Goal: Task Accomplishment & Management: Manage account settings

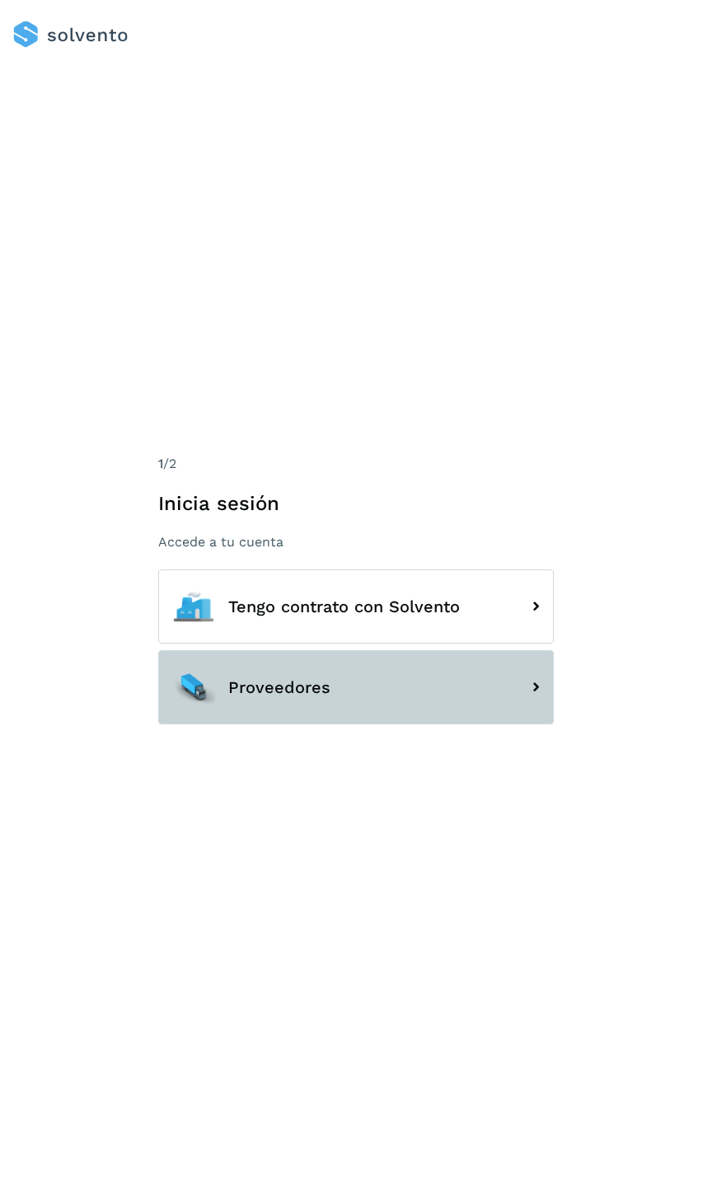
click at [356, 686] on button "Proveedores" at bounding box center [356, 687] width 396 height 74
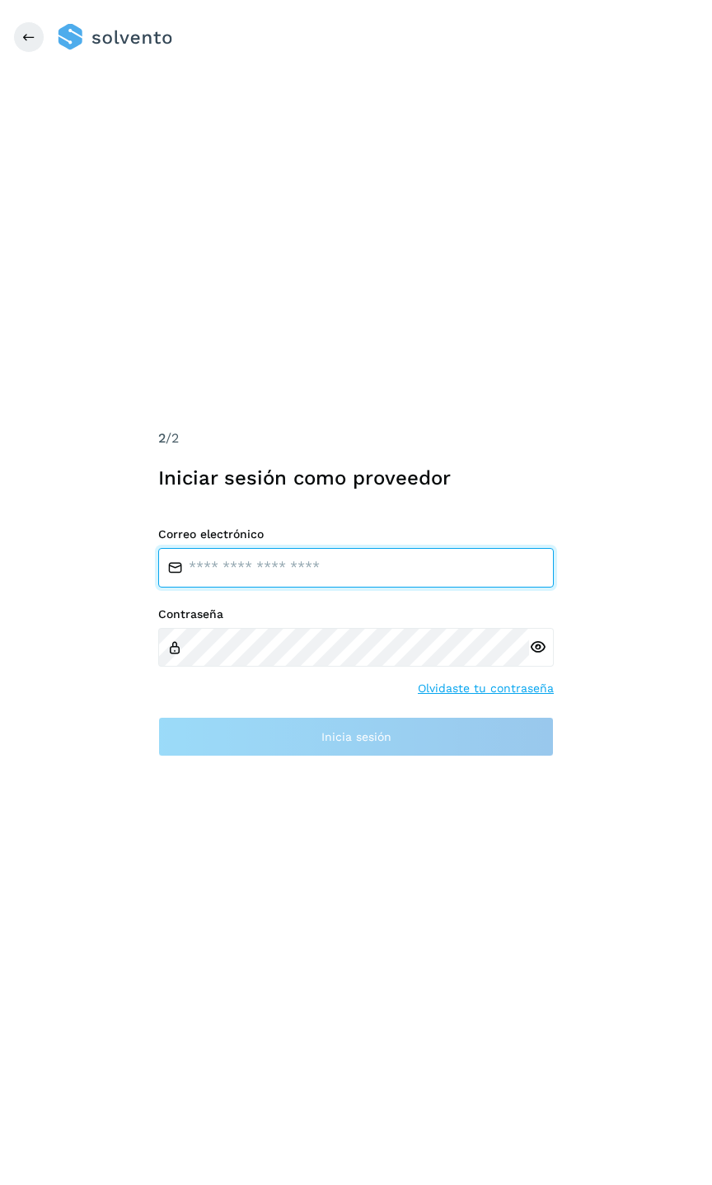
click at [324, 561] on input "email" at bounding box center [356, 568] width 396 height 40
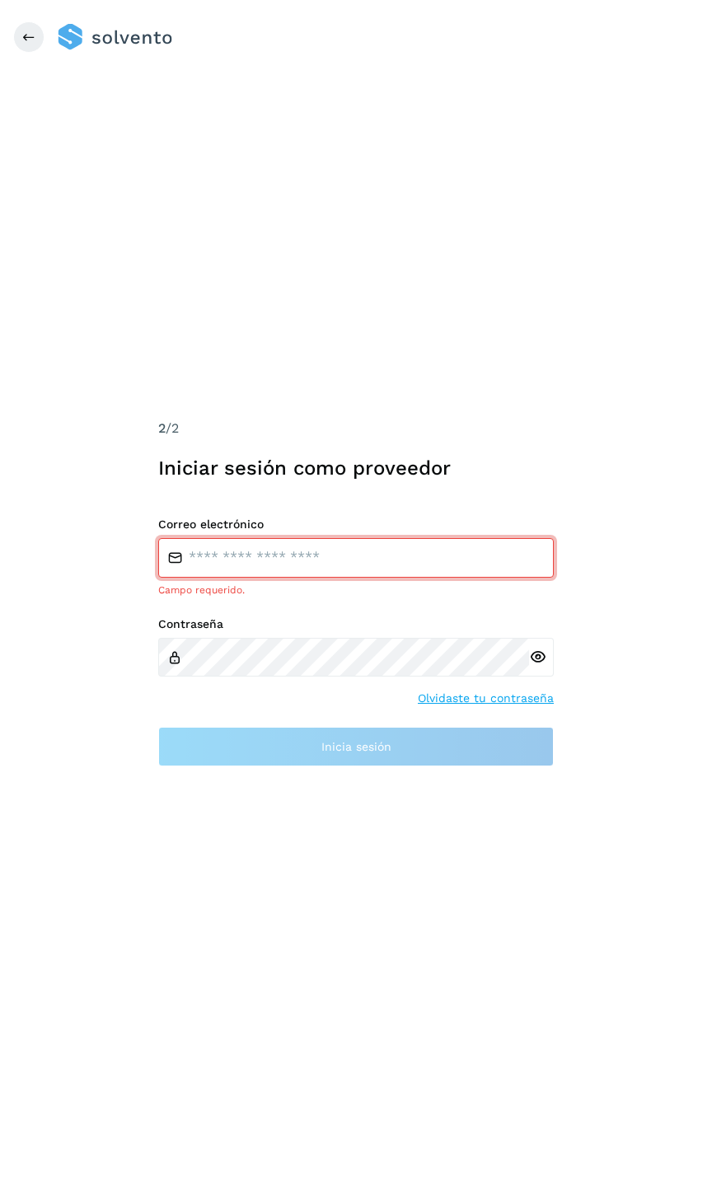
type input "**********"
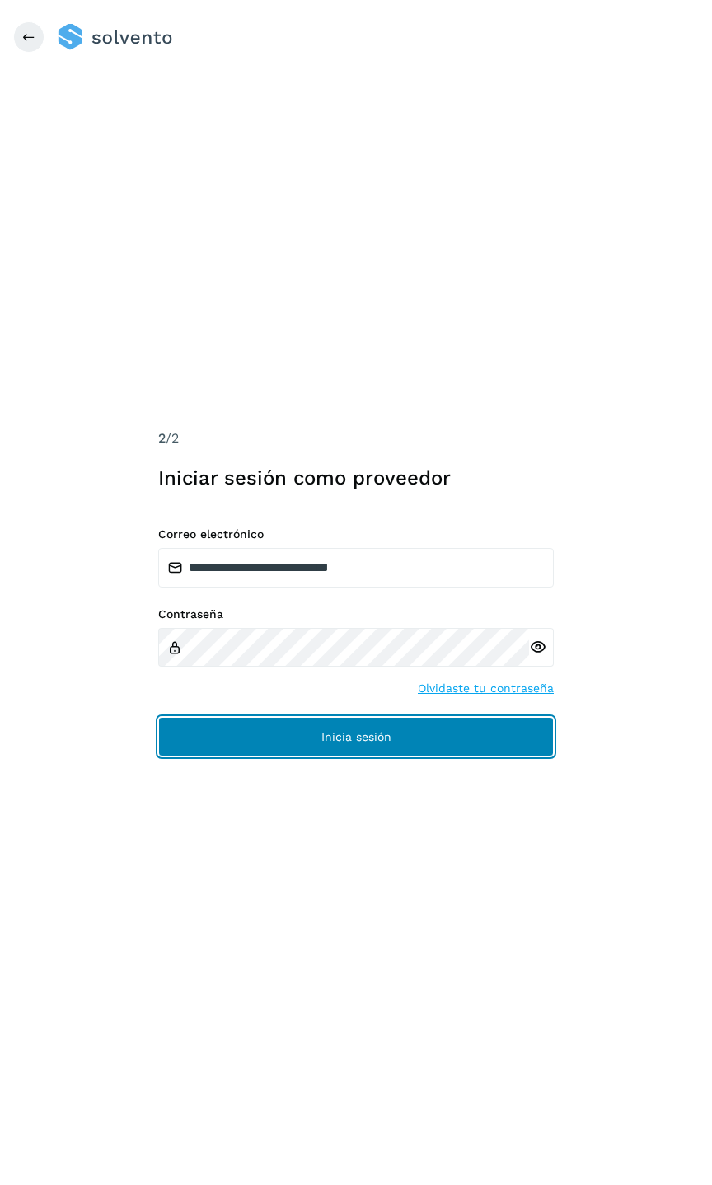
click at [306, 725] on button "Inicia sesión" at bounding box center [356, 737] width 396 height 40
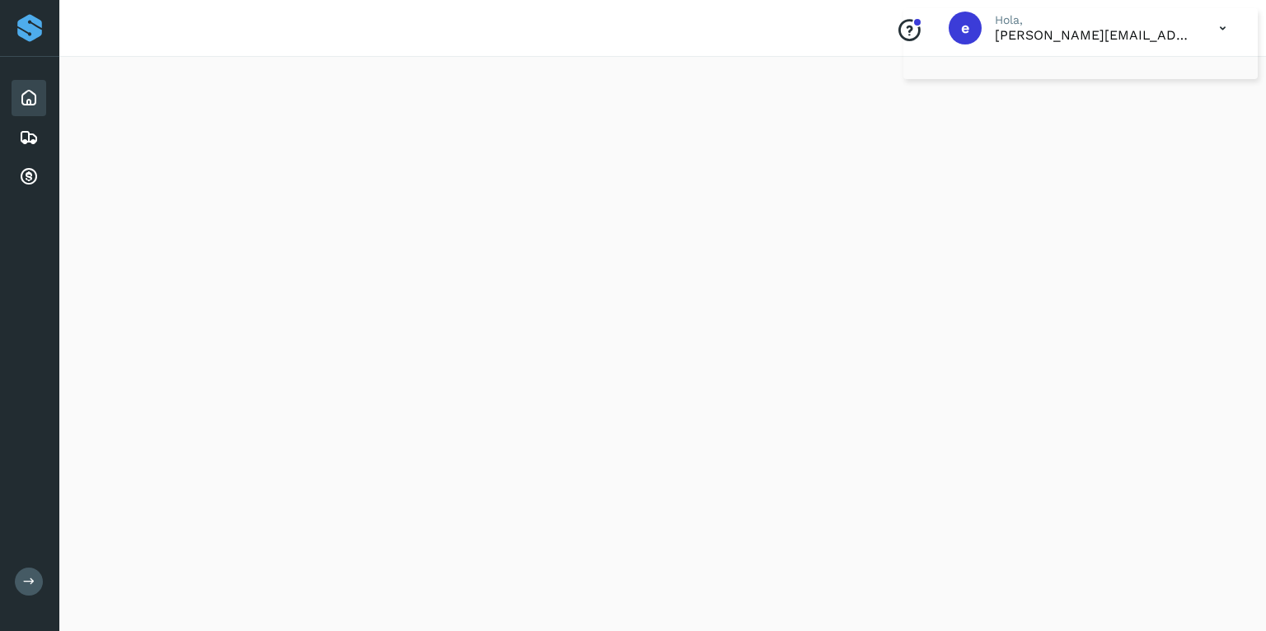
scroll to position [149, 0]
click at [26, 179] on icon at bounding box center [29, 177] width 20 height 20
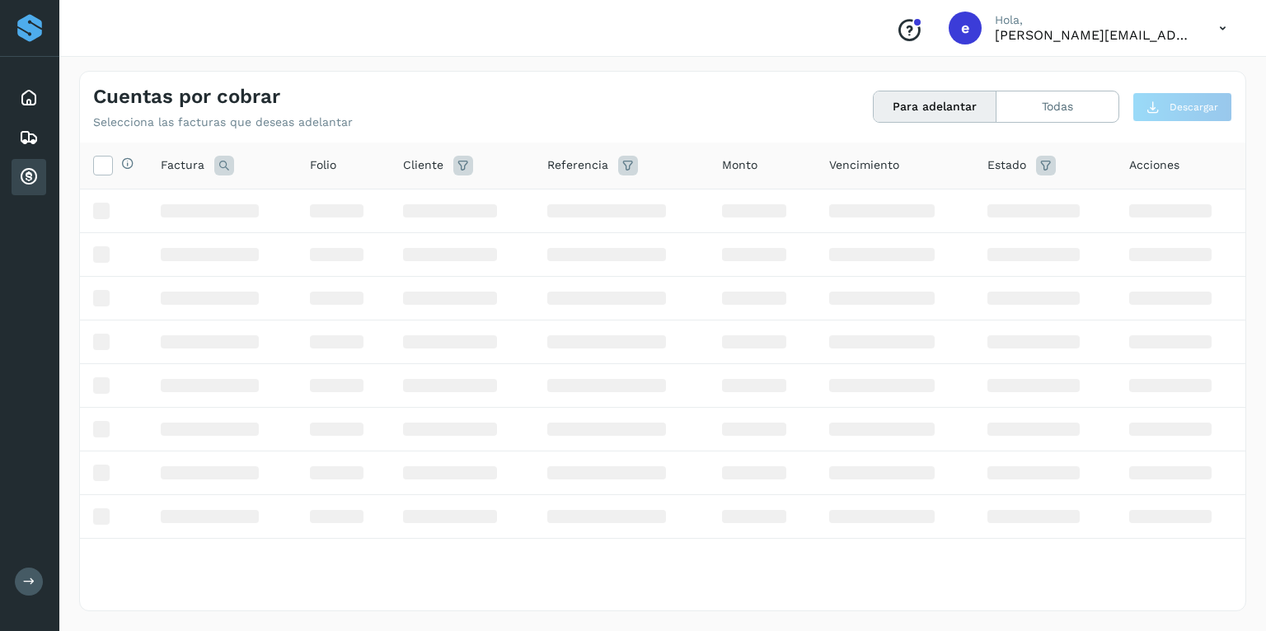
click at [22, 178] on icon at bounding box center [29, 177] width 20 height 20
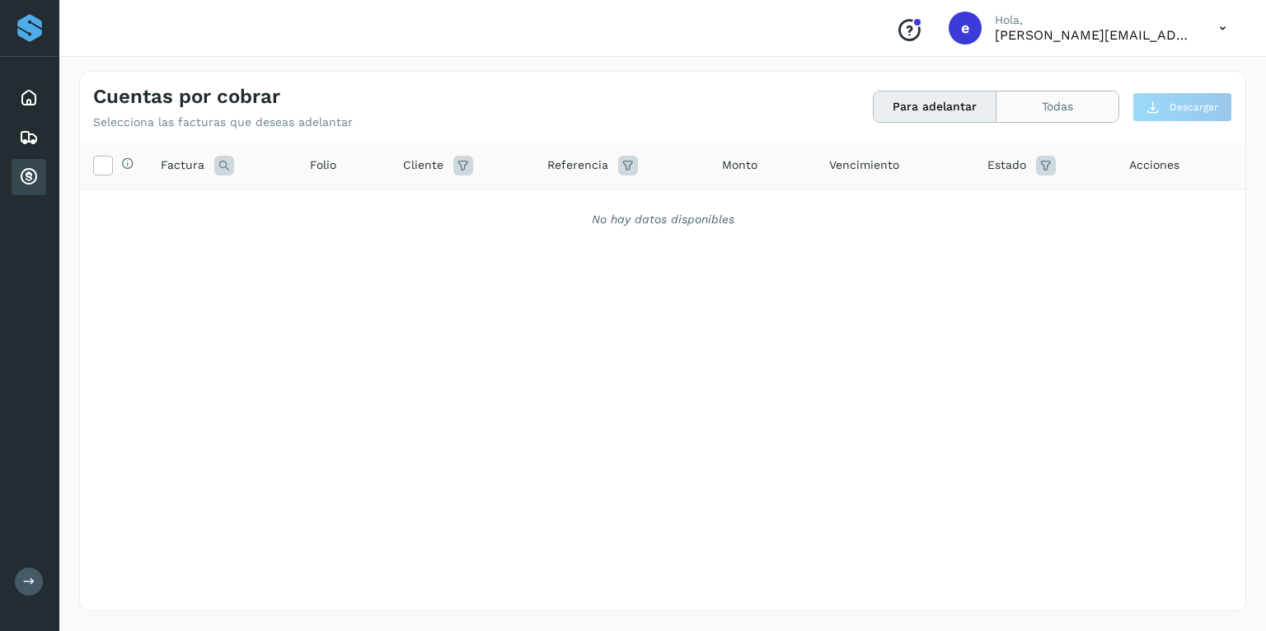
click at [711, 111] on button "Todas" at bounding box center [1058, 106] width 122 height 30
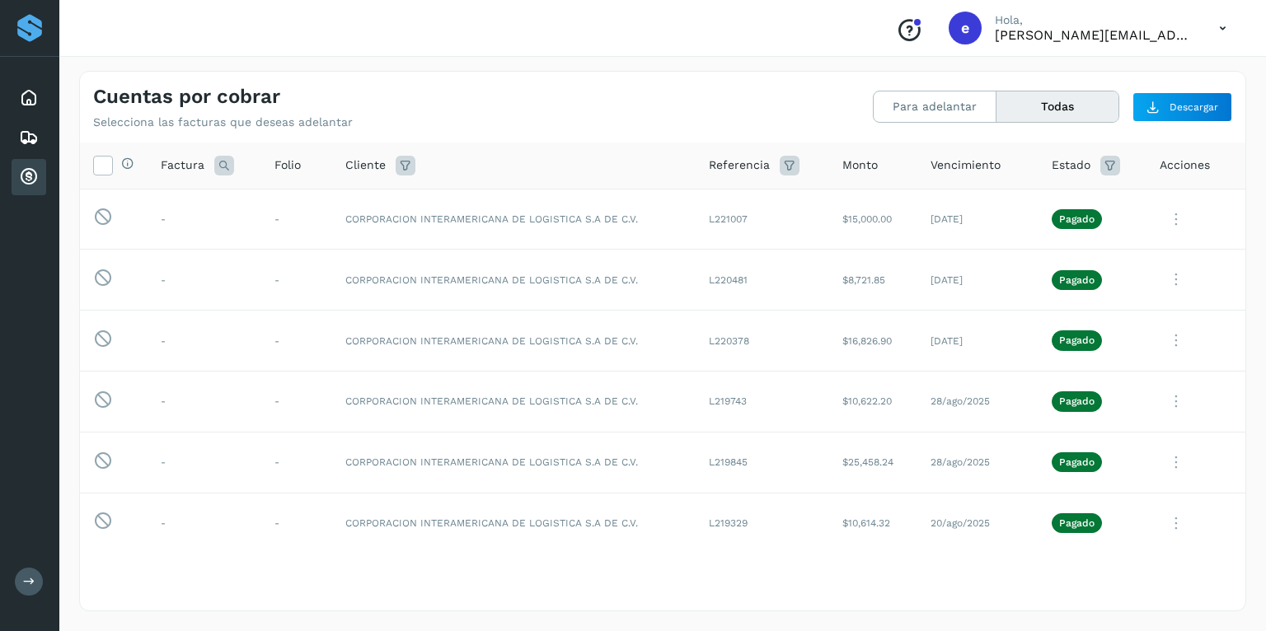
scroll to position [28, 0]
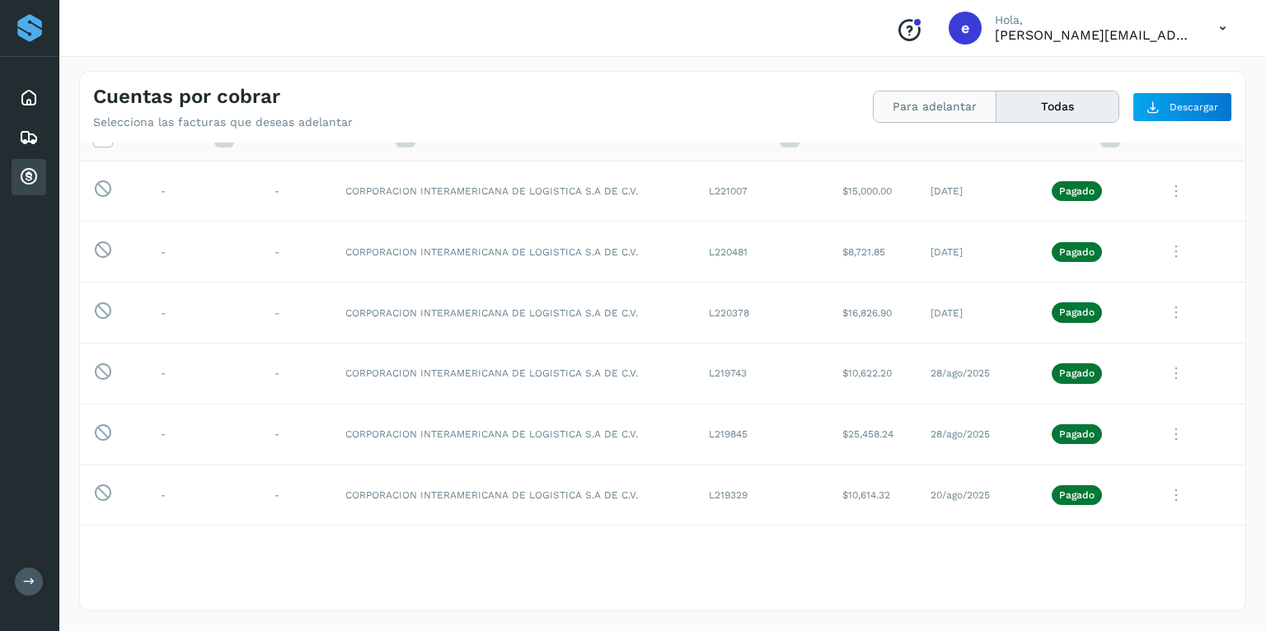
click at [711, 100] on button "Para adelantar" at bounding box center [935, 106] width 123 height 30
